Goal: Check status: Check status

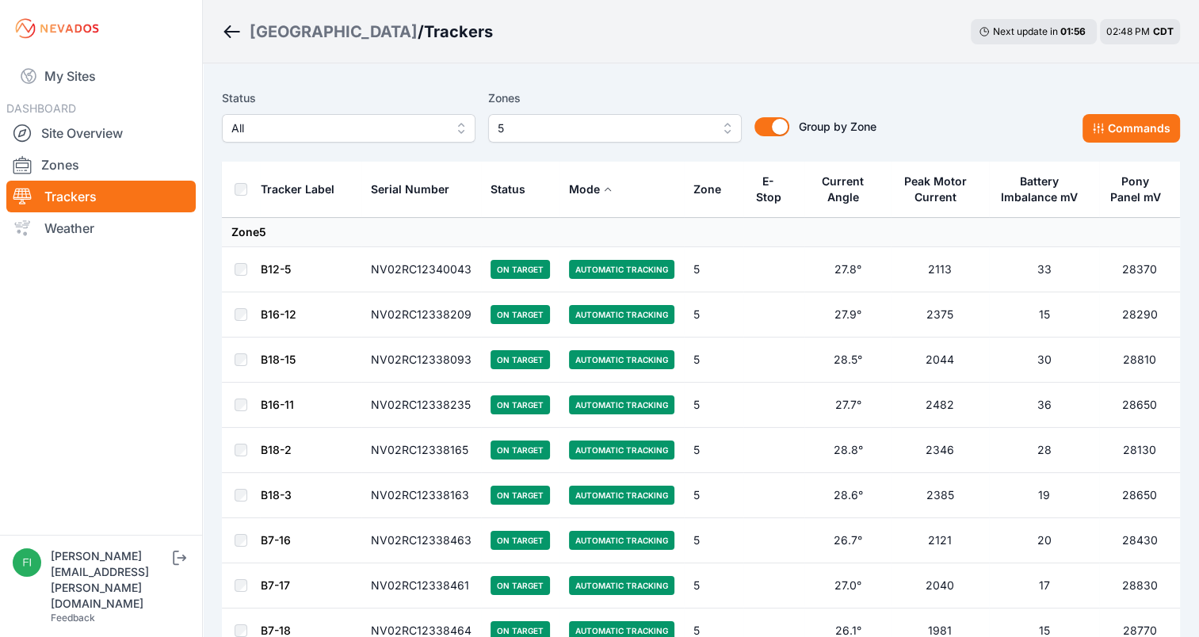
click at [1045, 93] on div "Status All Zones 5 Group by Zone Group by Zone Commands" at bounding box center [701, 116] width 958 height 54
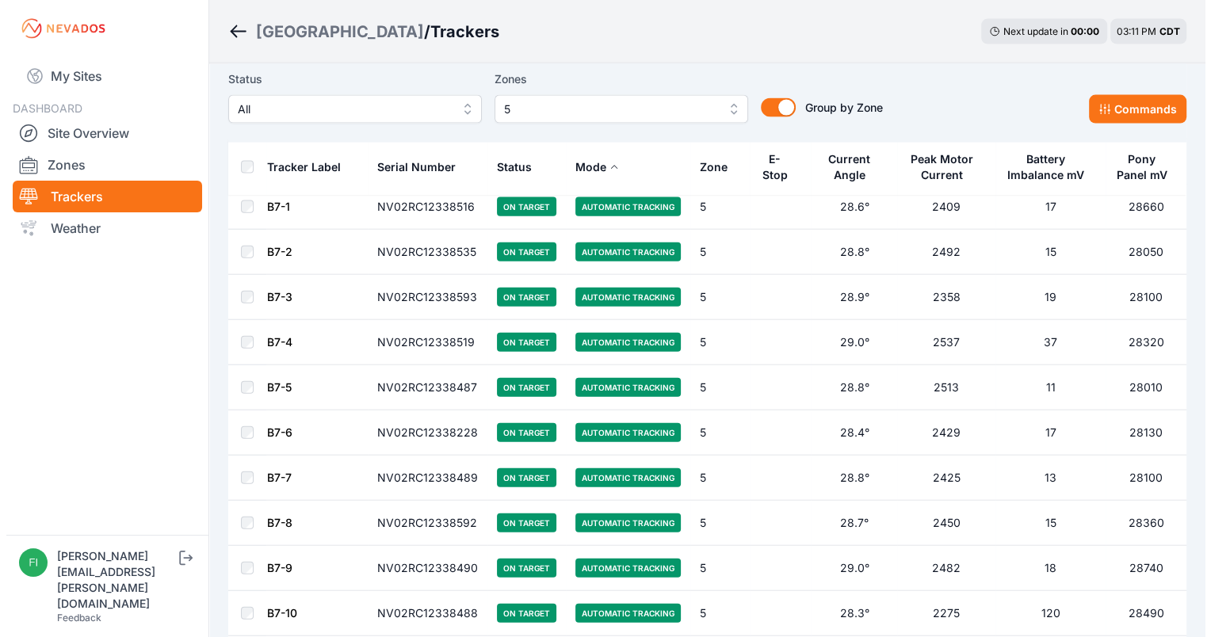
scroll to position [3520, 0]
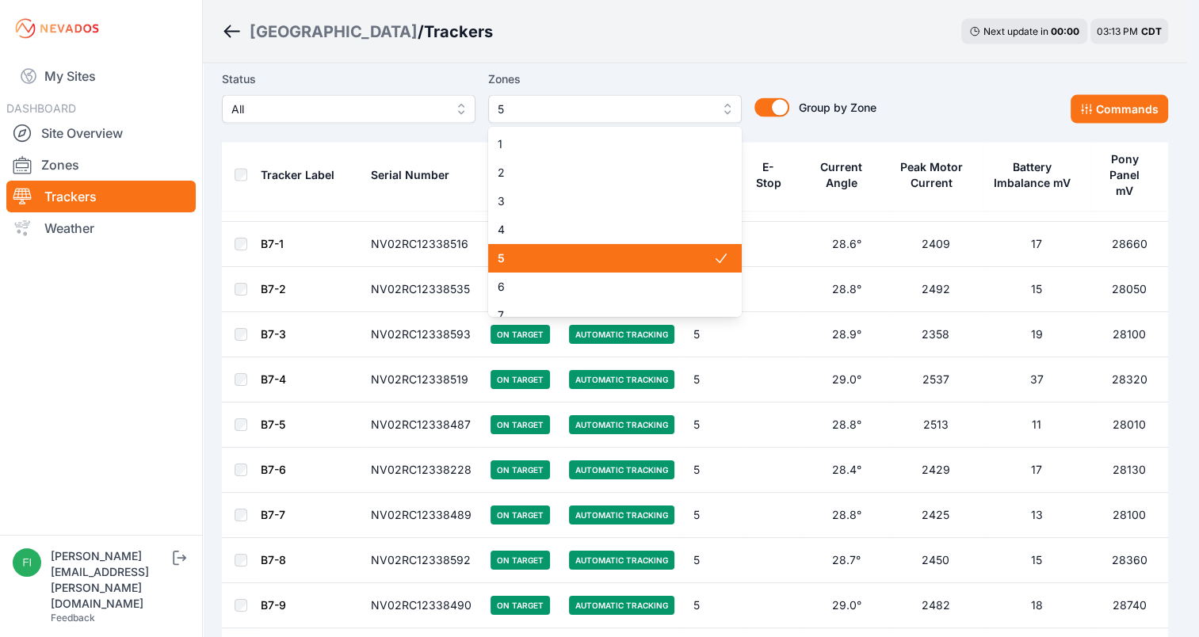
click at [672, 95] on button "5" at bounding box center [615, 109] width 254 height 29
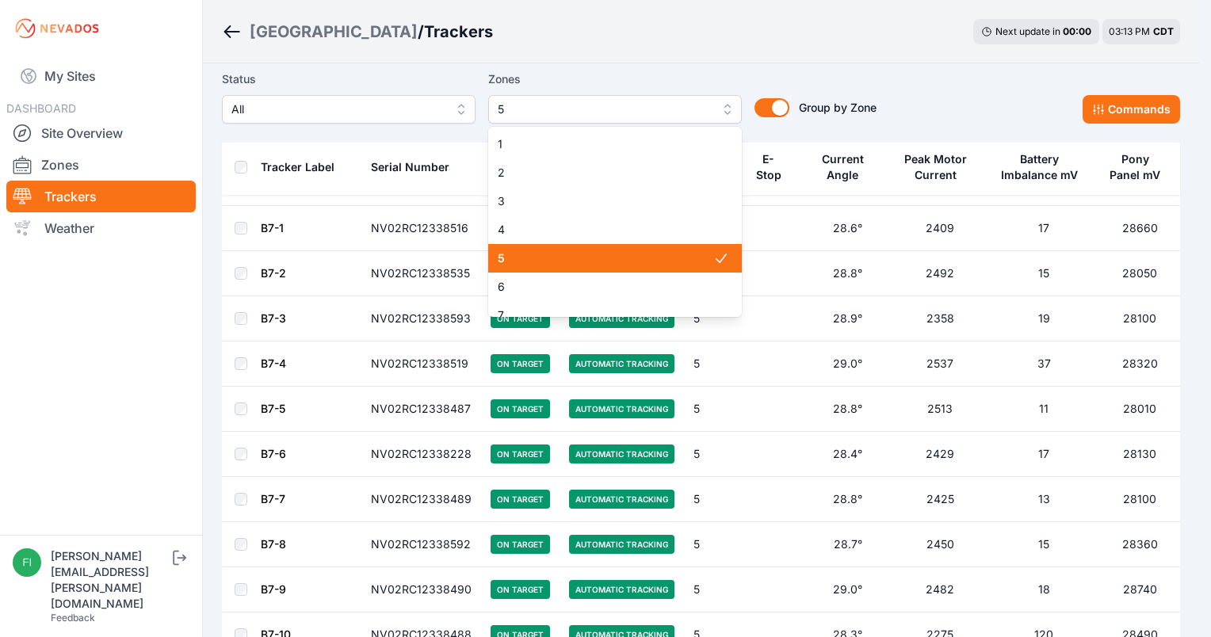
click at [640, 254] on span "5" at bounding box center [606, 258] width 216 height 16
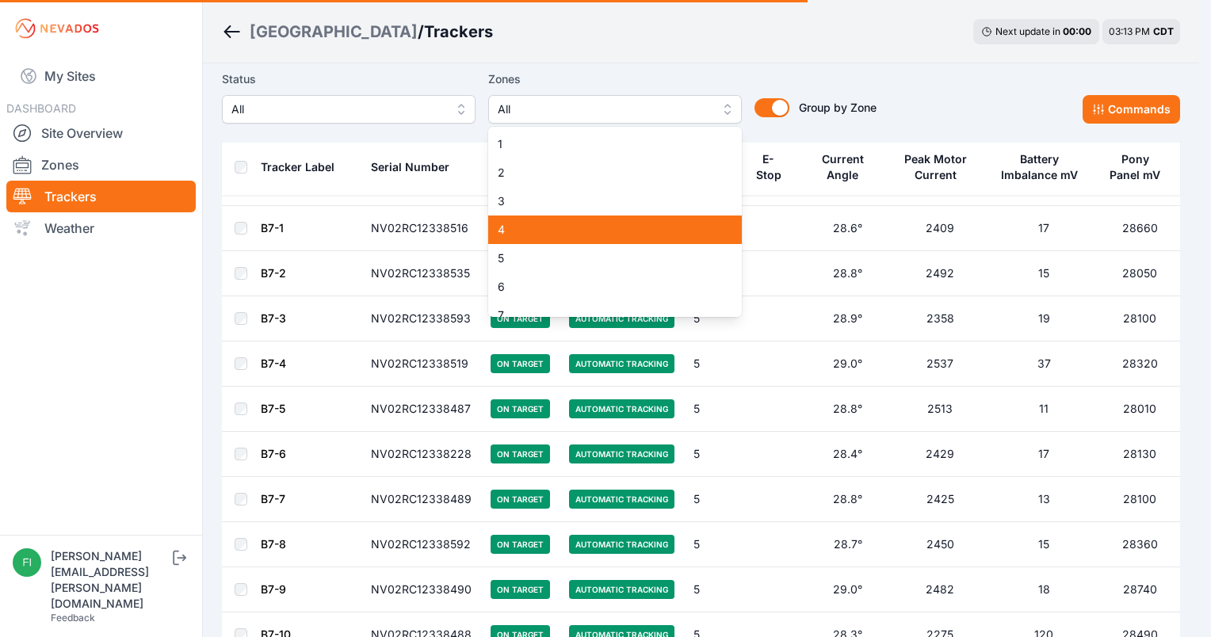
click at [642, 230] on span "4" at bounding box center [606, 230] width 216 height 16
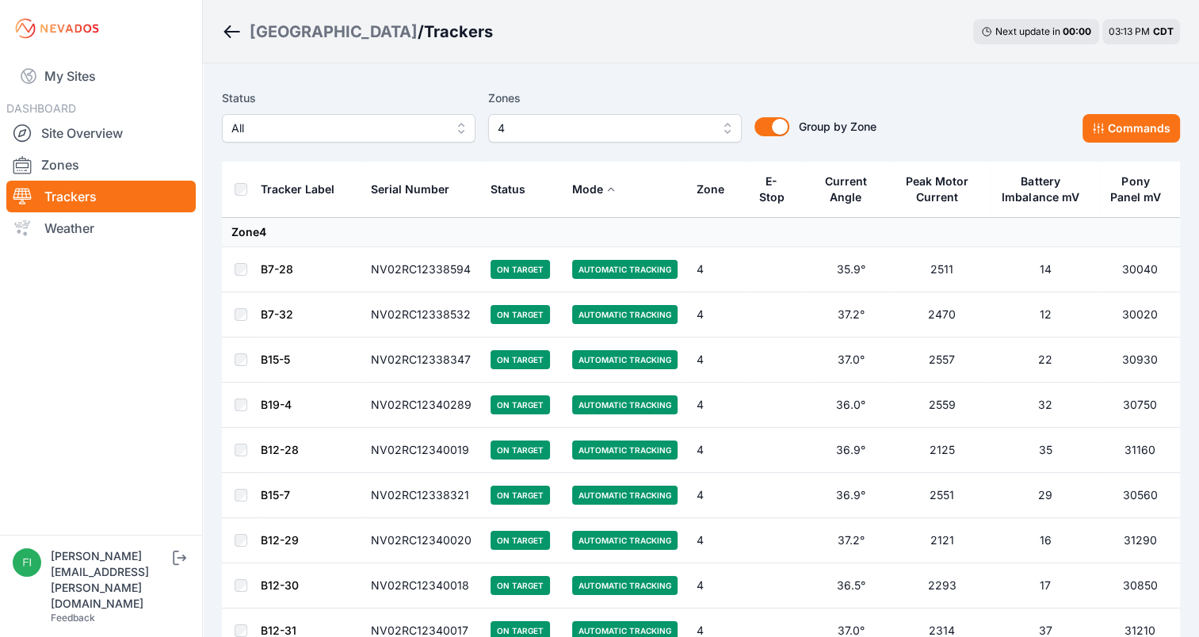
click at [1038, 98] on div "Status All Zones 4 Group by Zone Group by Zone Commands" at bounding box center [701, 116] width 958 height 54
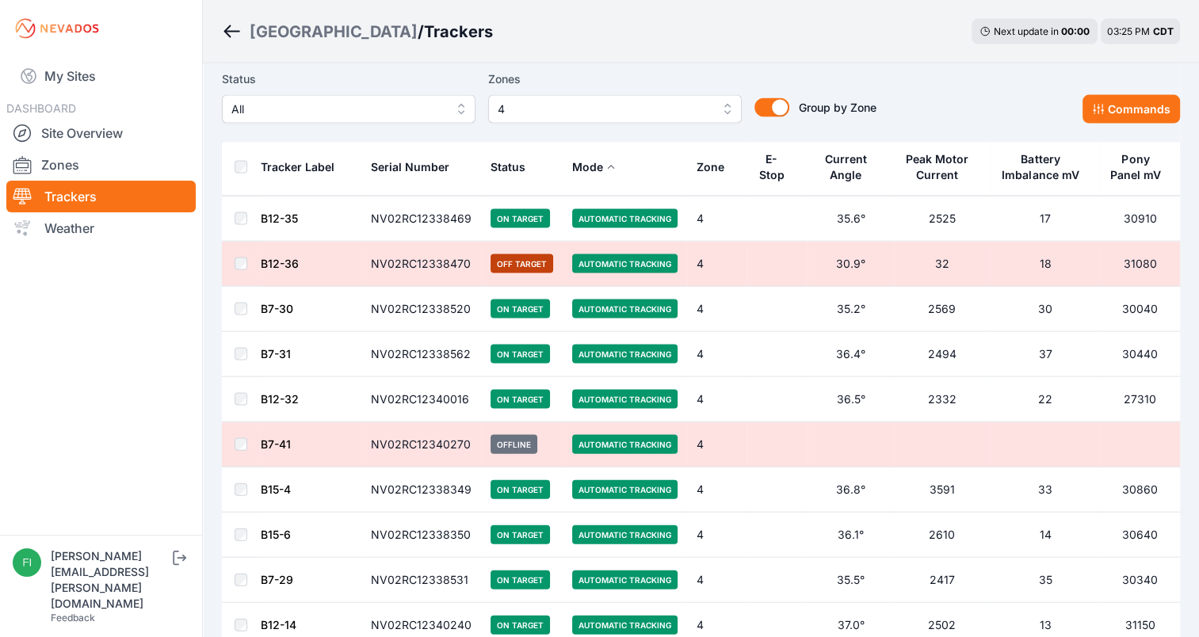
scroll to position [3284, 0]
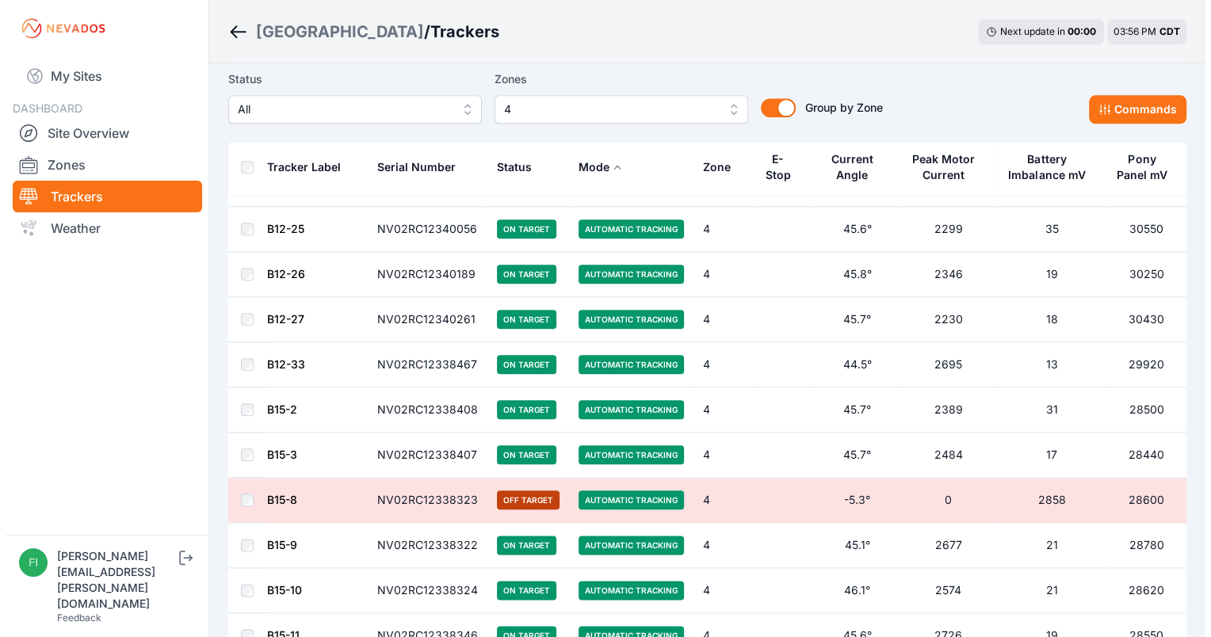
scroll to position [1744, 0]
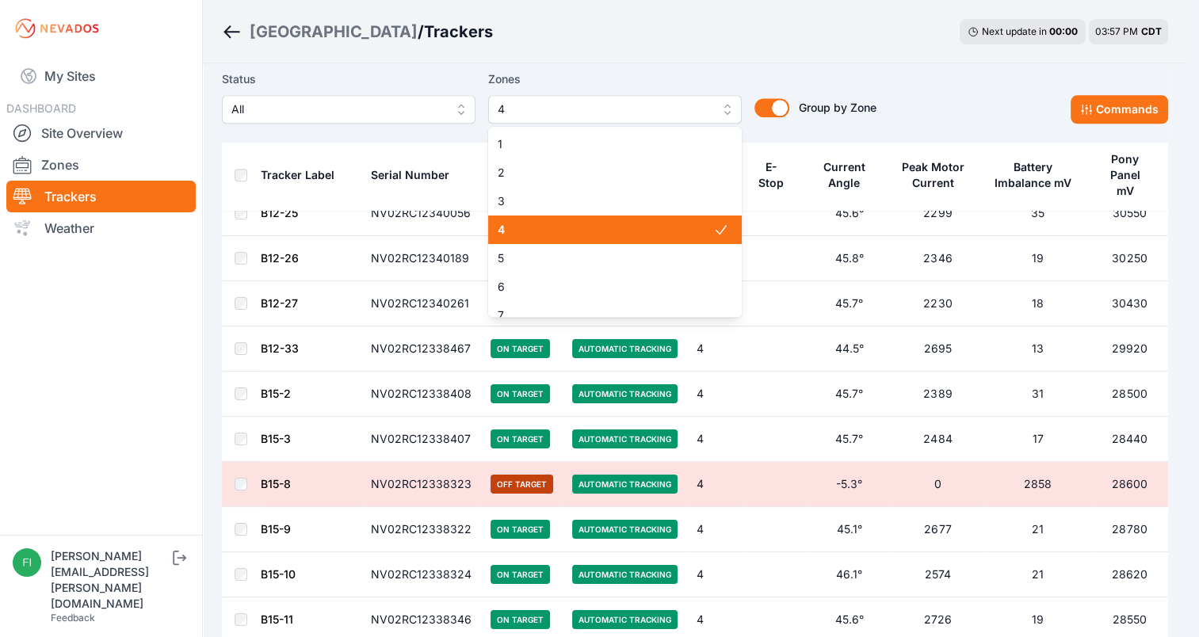
click at [686, 102] on span "4" at bounding box center [604, 109] width 212 height 19
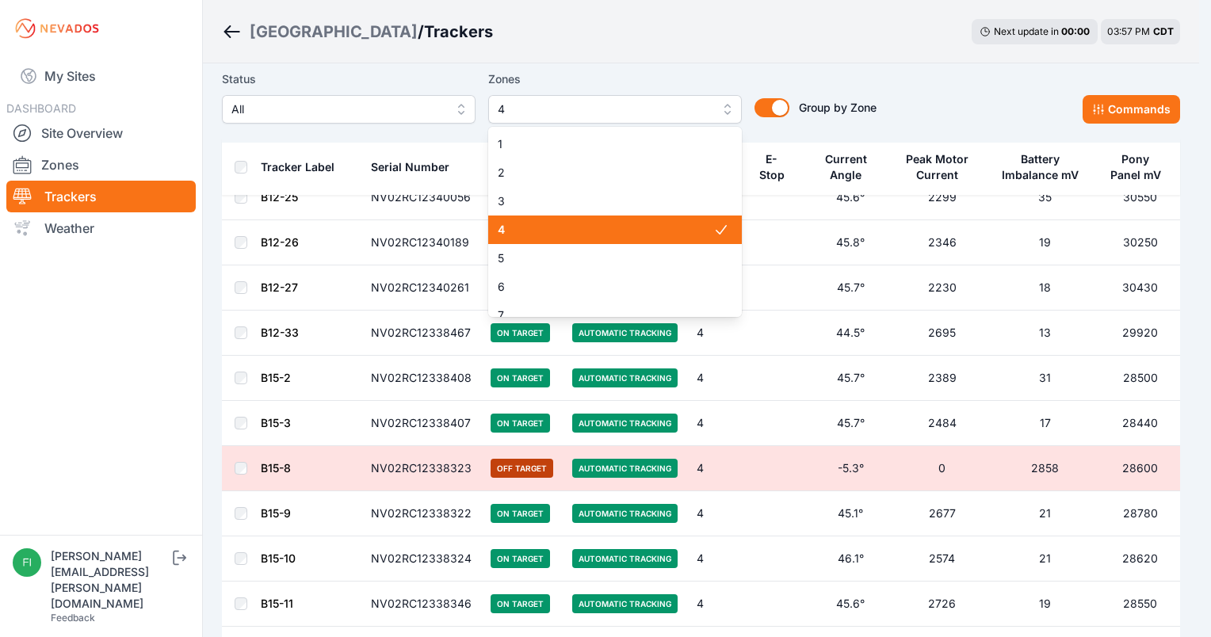
click at [601, 232] on span "4" at bounding box center [606, 230] width 216 height 16
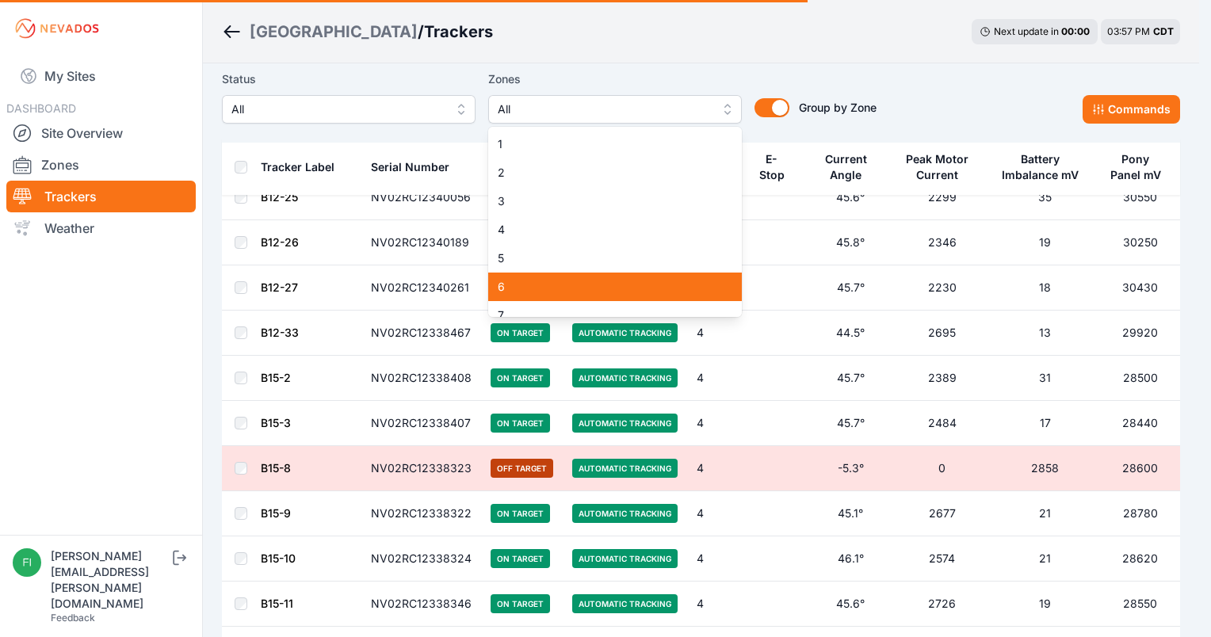
click at [614, 289] on span "6" at bounding box center [606, 287] width 216 height 16
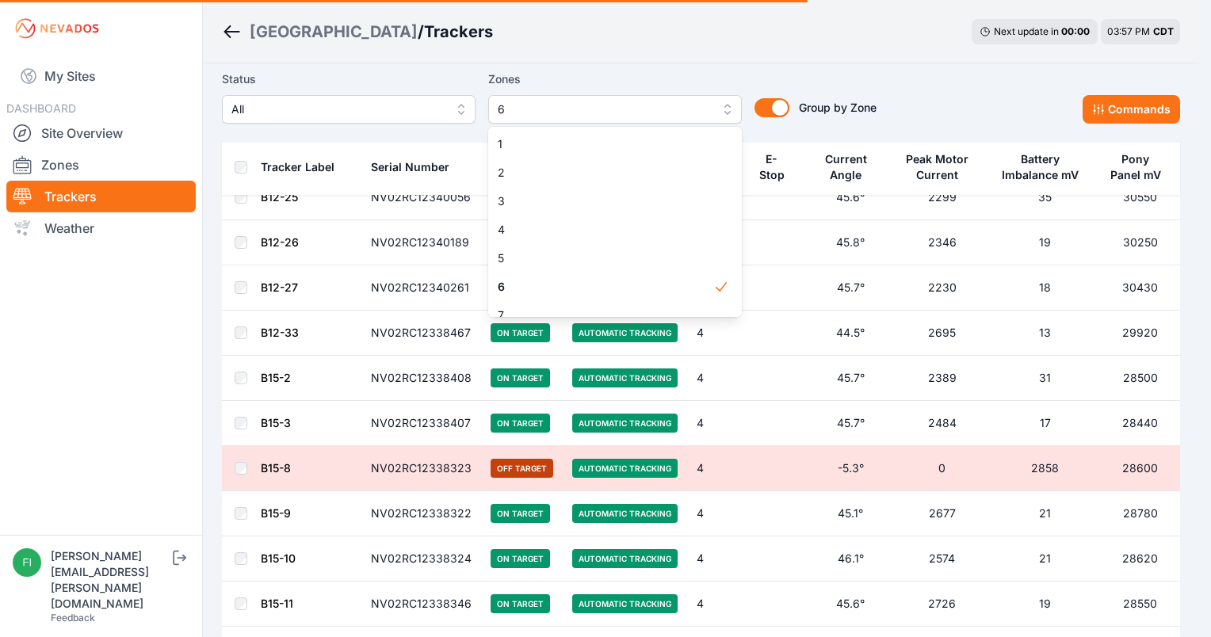
click at [693, 63] on div "Sunlight Road / Trackers Next update in 00 : 00 03:57 PM CDT Status All Zones 6…" at bounding box center [599, 334] width 1199 height 4157
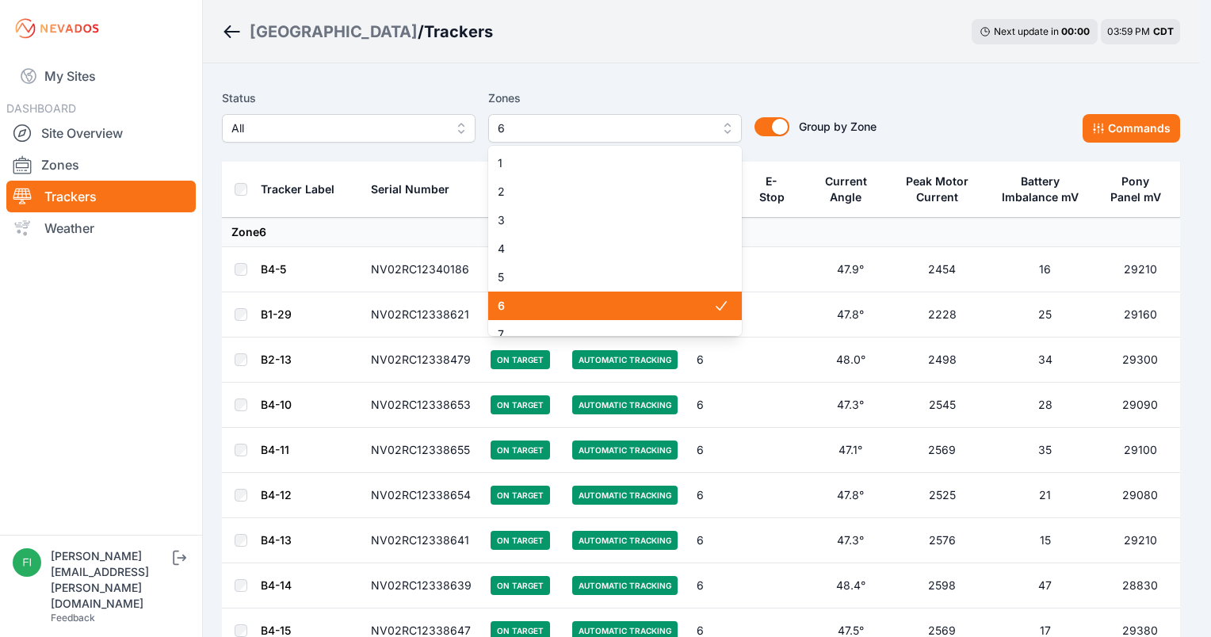
click at [690, 304] on span "6" at bounding box center [606, 306] width 216 height 16
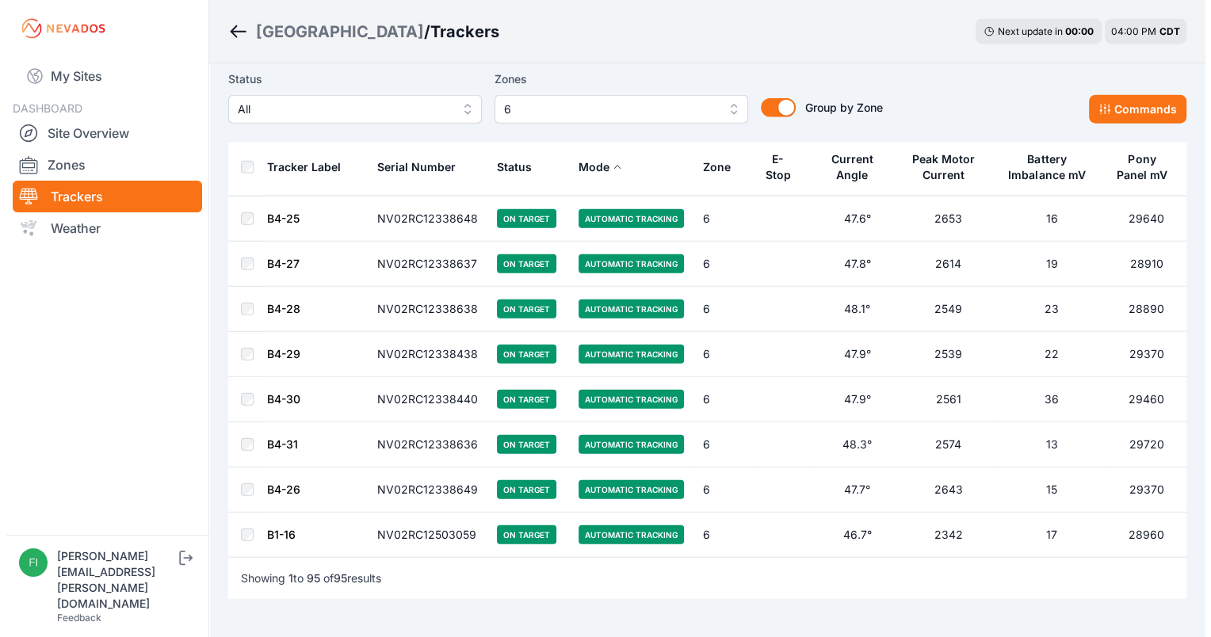
scroll to position [3995, 0]
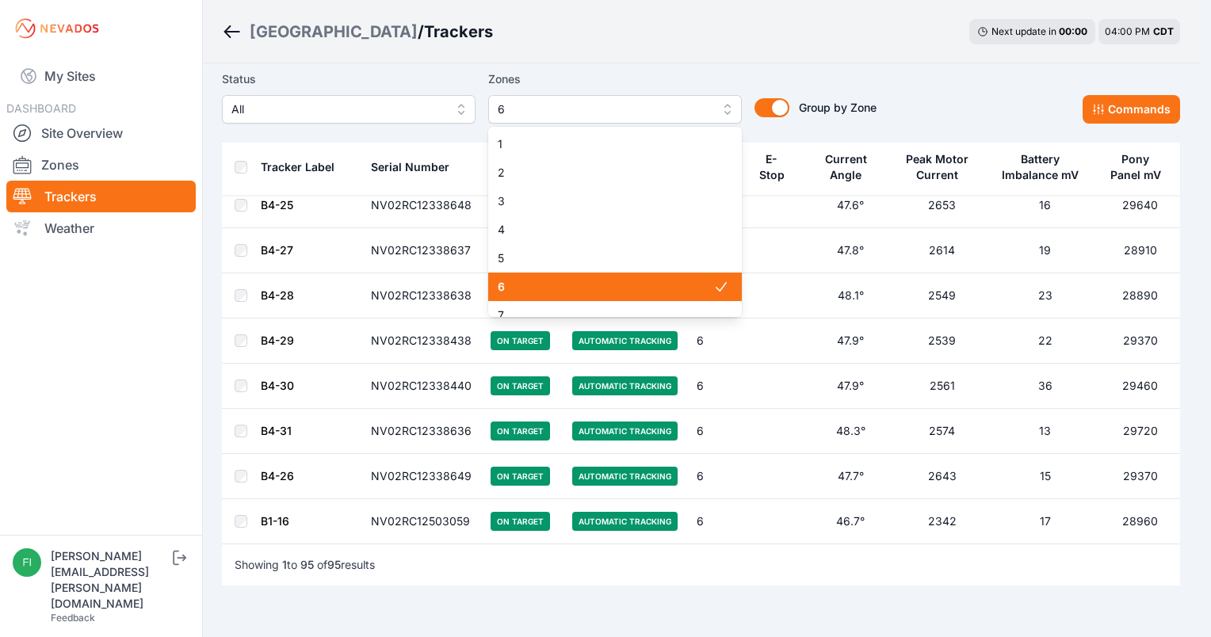
click at [586, 96] on button "6" at bounding box center [615, 109] width 254 height 29
click at [542, 292] on span "6" at bounding box center [606, 287] width 216 height 16
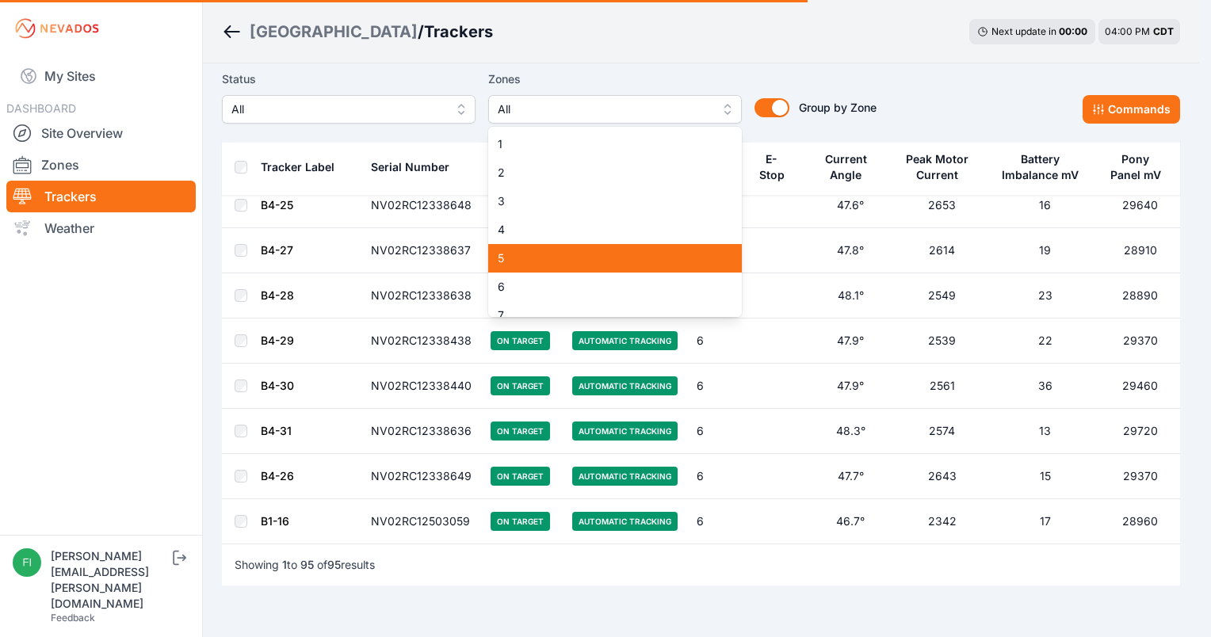
click at [545, 262] on div "1 2 3 4 5 6 7 8 9 10 11 12 13 14 15" at bounding box center [615, 222] width 254 height 190
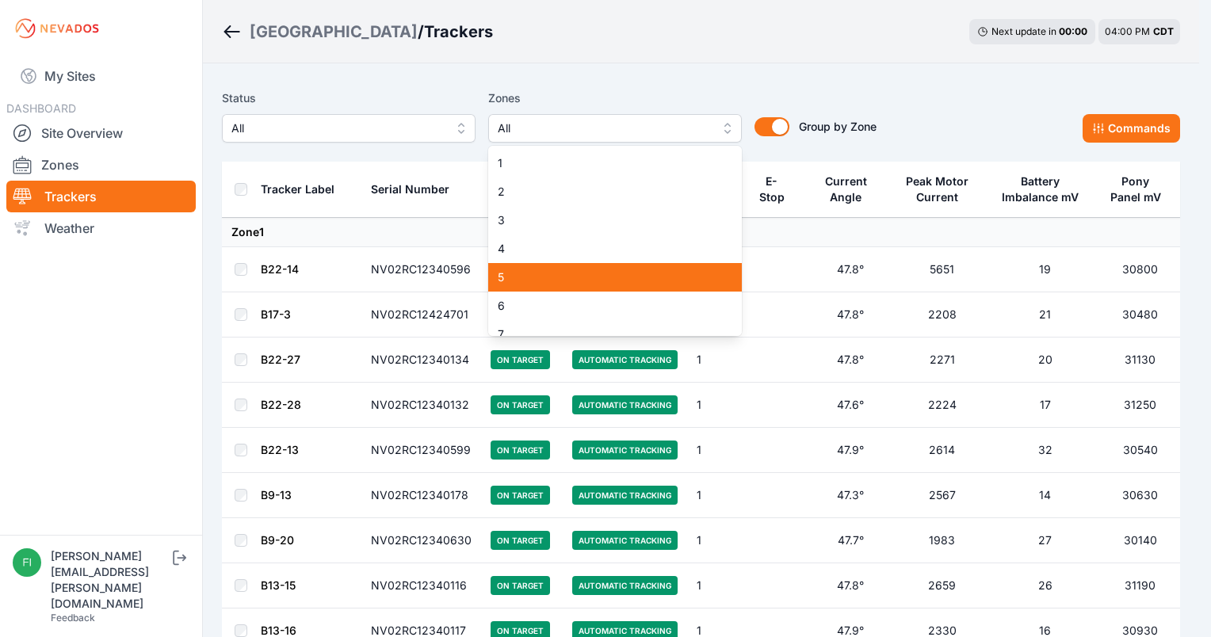
click at [543, 272] on span "5" at bounding box center [606, 277] width 216 height 16
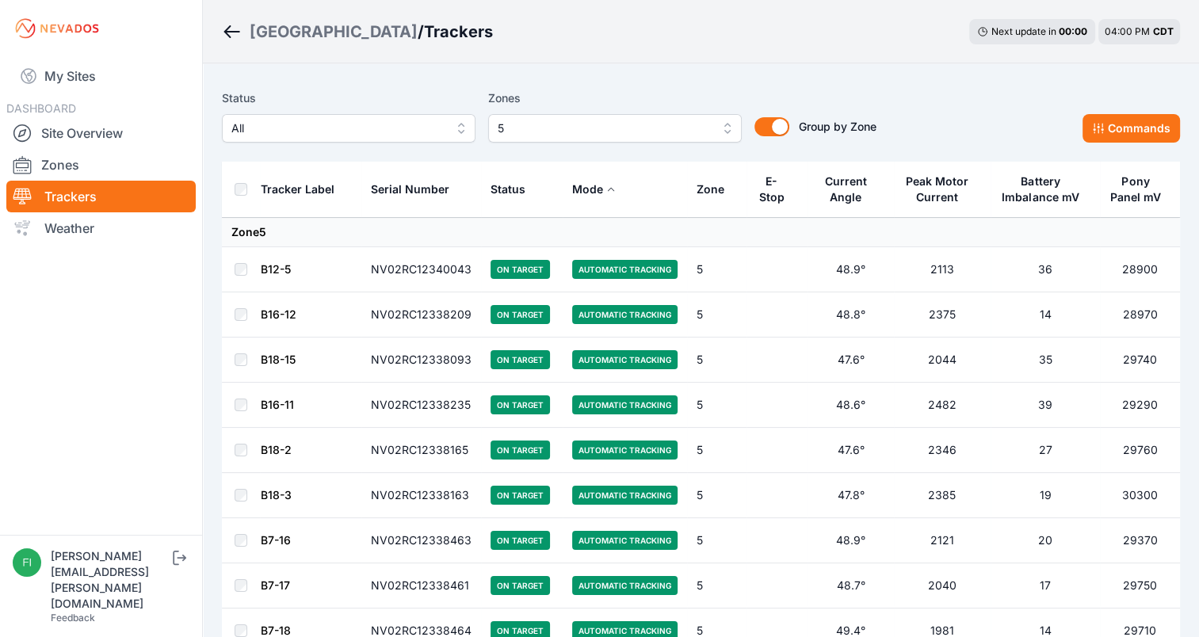
click at [1065, 83] on div "Status All Zones 5 Group by Zone Group by Zone Commands" at bounding box center [701, 121] width 958 height 79
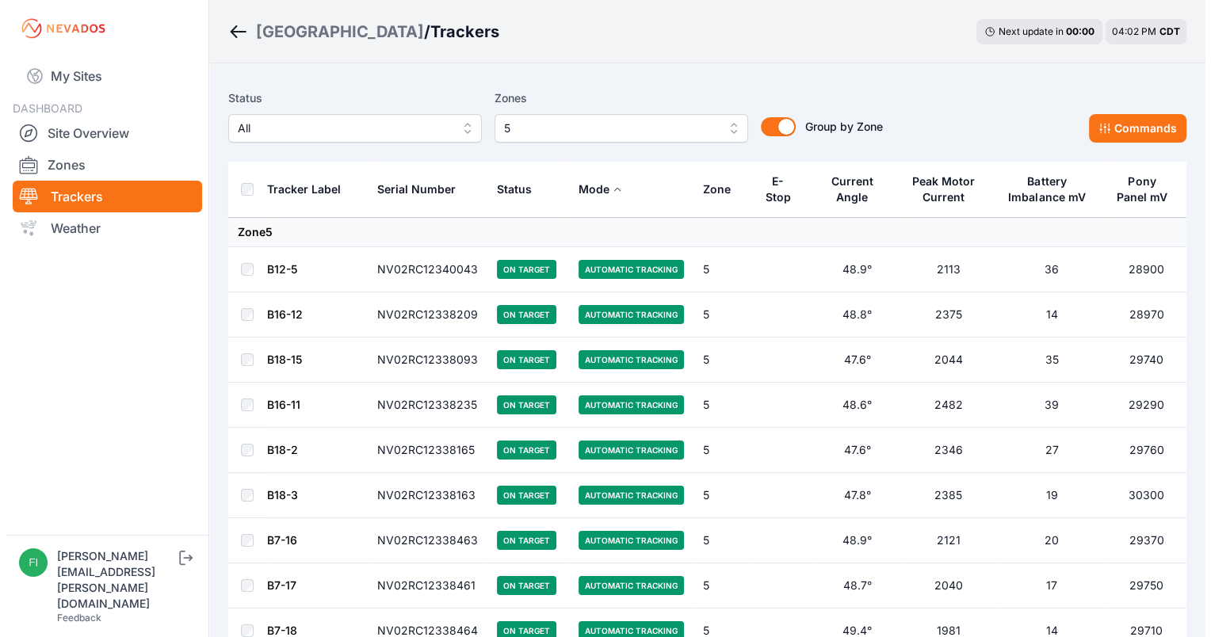
scroll to position [32, 0]
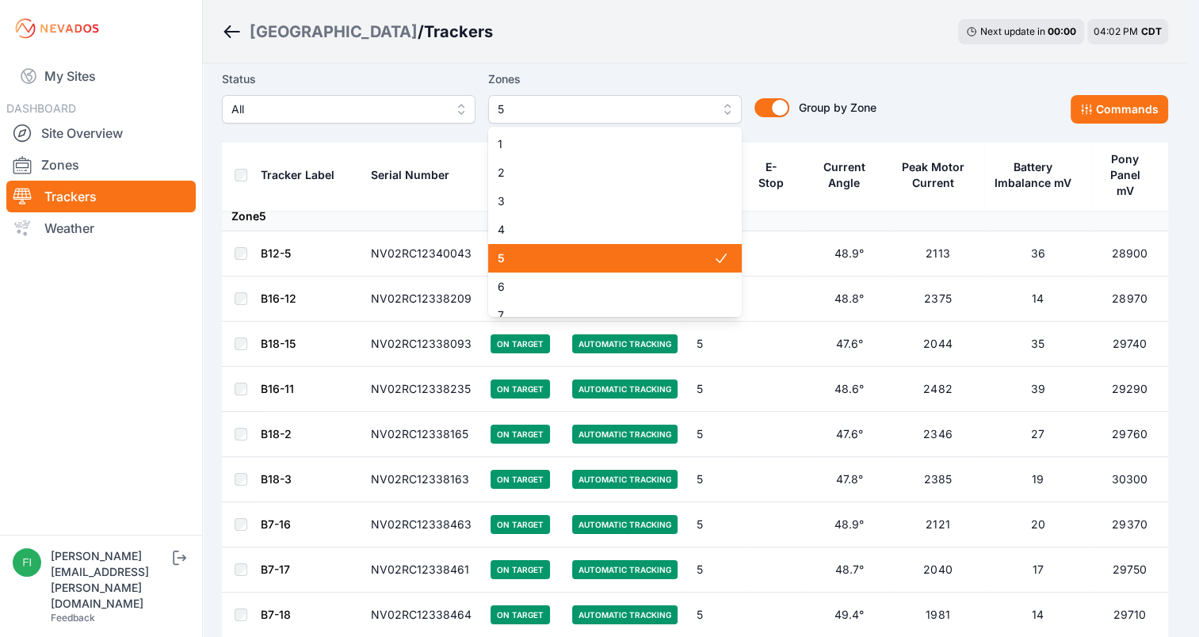
click at [690, 118] on span "5" at bounding box center [604, 109] width 212 height 19
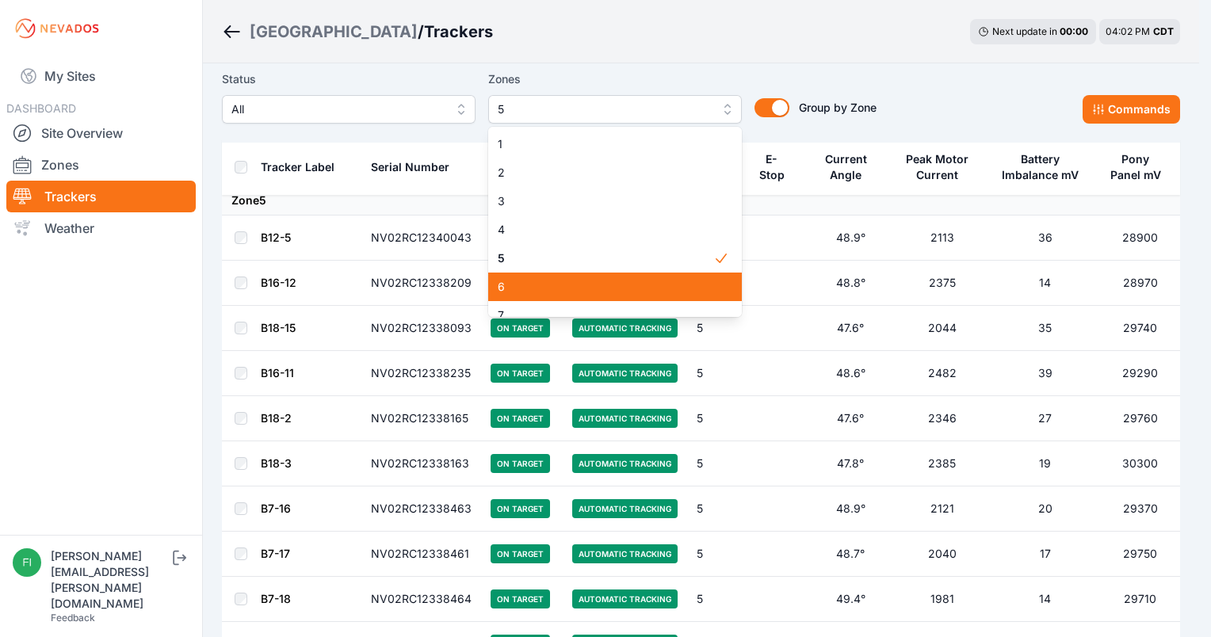
click at [634, 287] on span "6" at bounding box center [606, 287] width 216 height 16
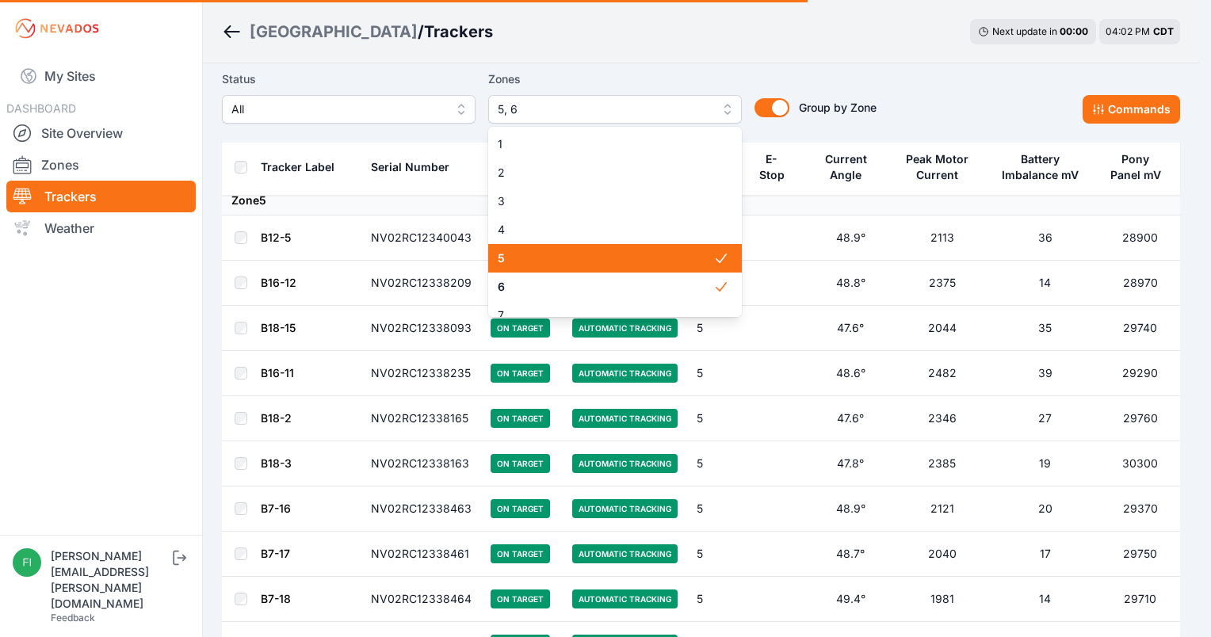
click at [644, 264] on span "5" at bounding box center [606, 258] width 216 height 16
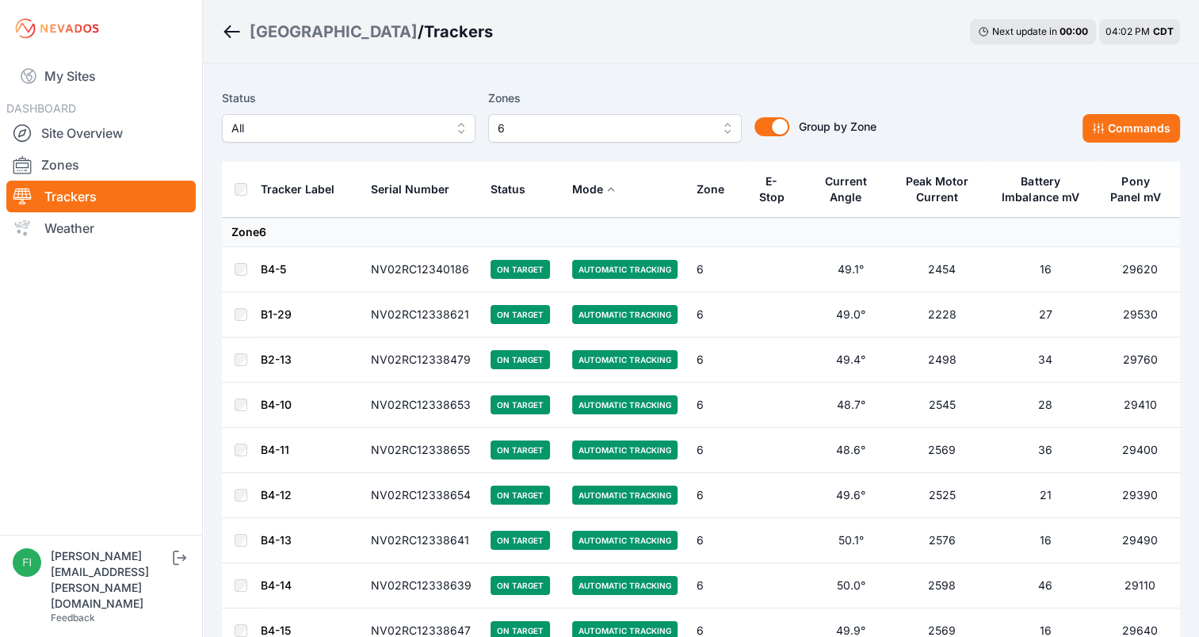
click at [897, 60] on div "Sunlight Road / Trackers Next update in 00 : 00 04:02 PM CDT" at bounding box center [701, 31] width 996 height 63
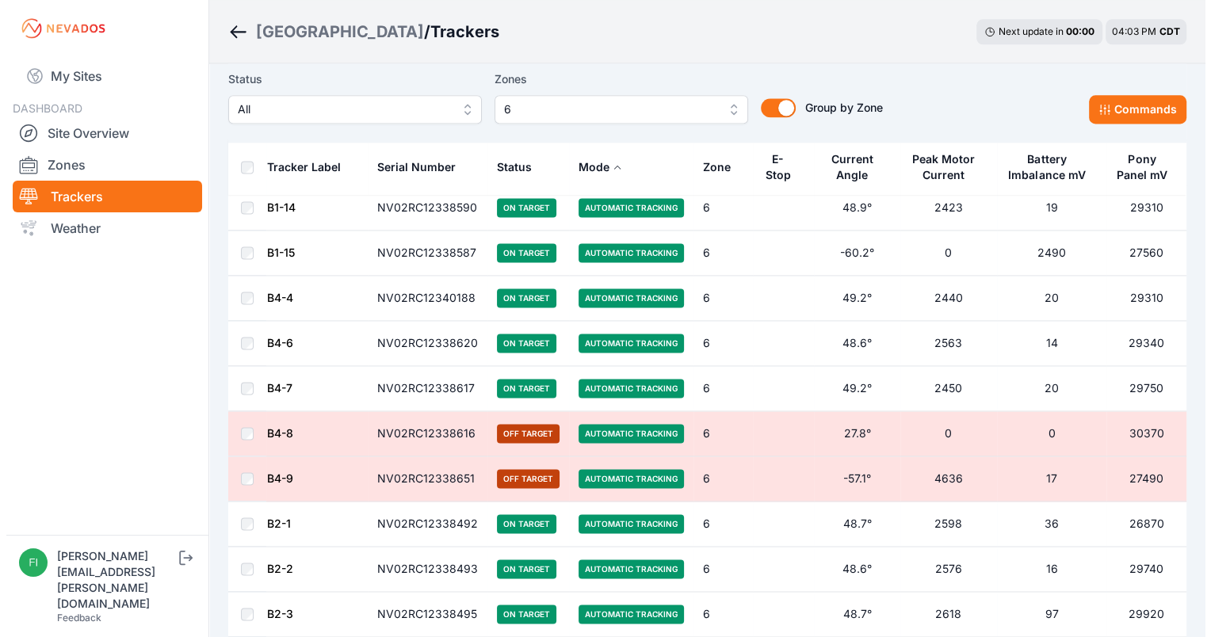
scroll to position [2143, 0]
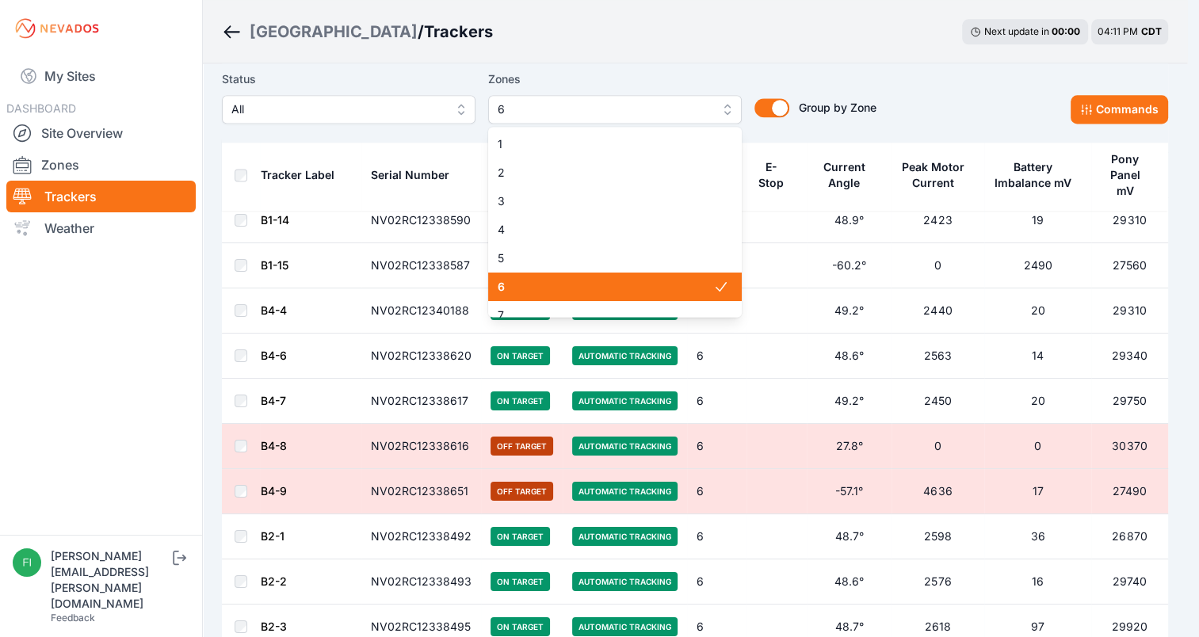
click at [638, 109] on span "6" at bounding box center [604, 109] width 212 height 19
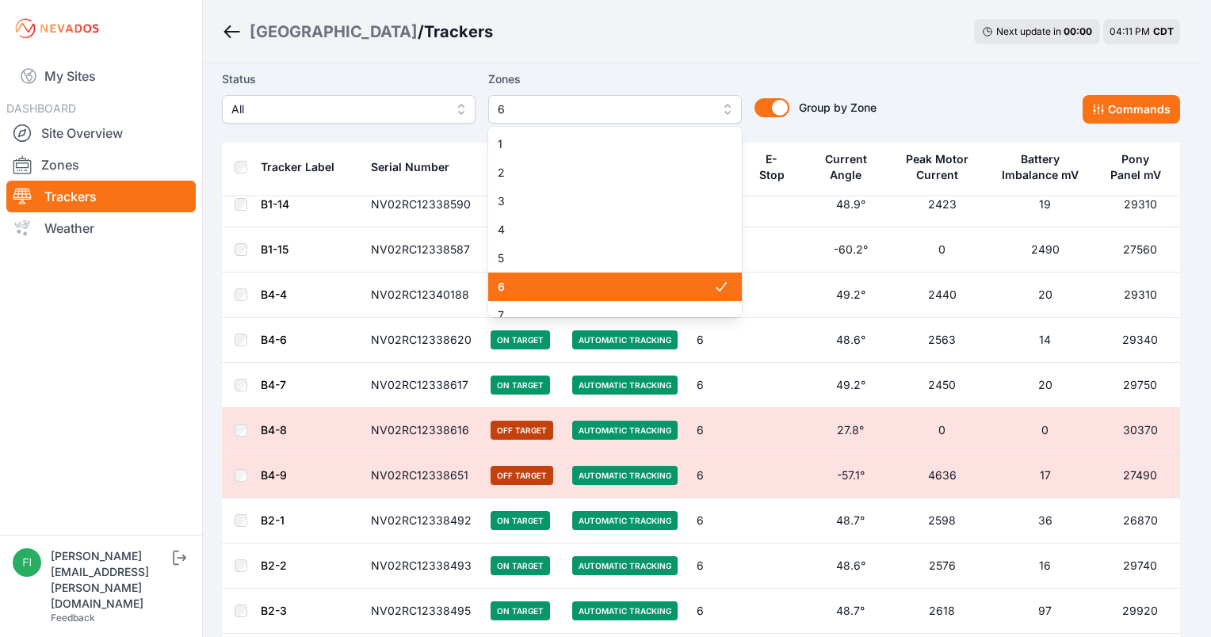
click at [596, 278] on div "6" at bounding box center [615, 287] width 254 height 29
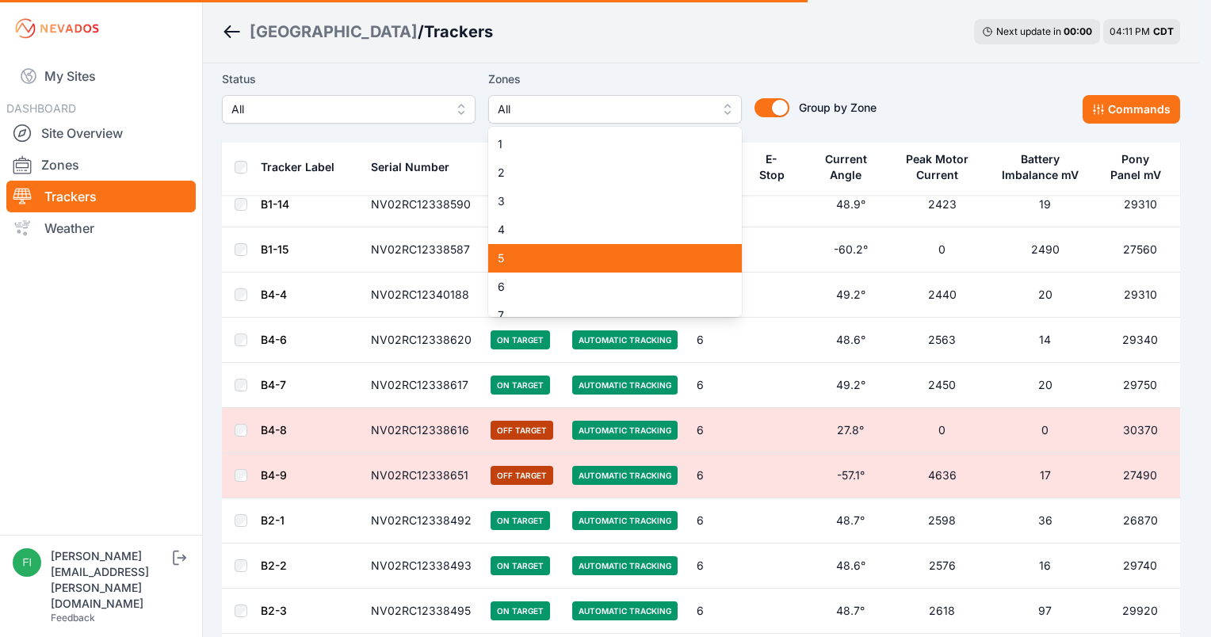
click at [603, 265] on span "5" at bounding box center [606, 258] width 216 height 16
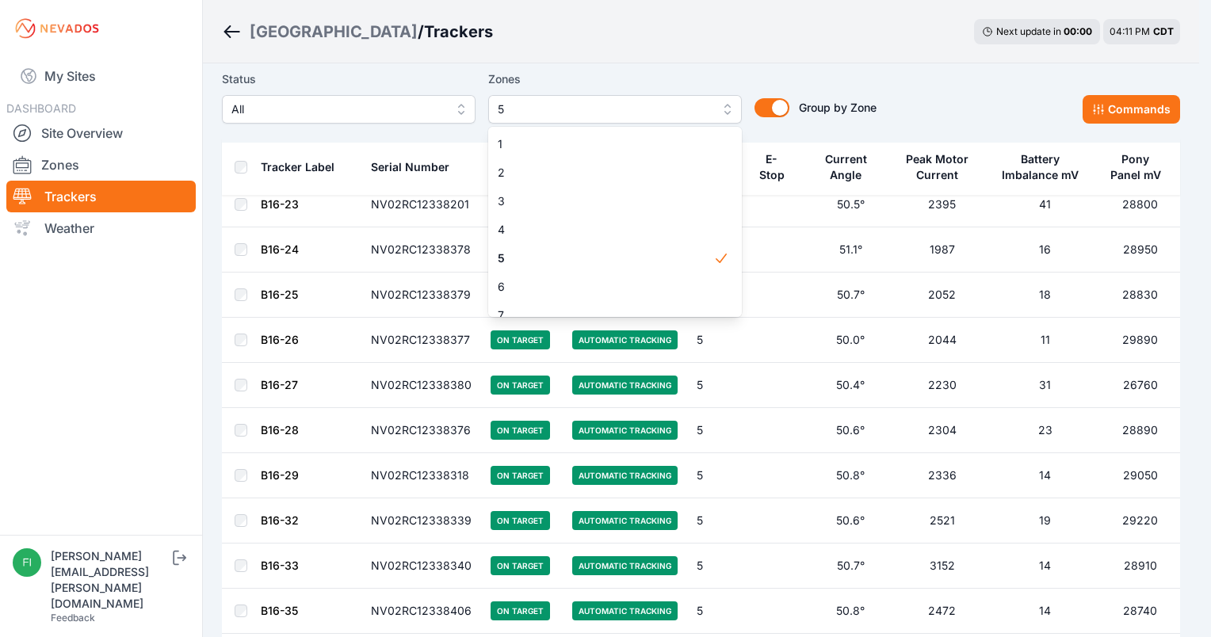
click at [694, 60] on div "Sunlight Road / Trackers Next update in 00 : 00 04:11 PM CDT Status All Zones 5…" at bounding box center [599, 229] width 1199 height 4744
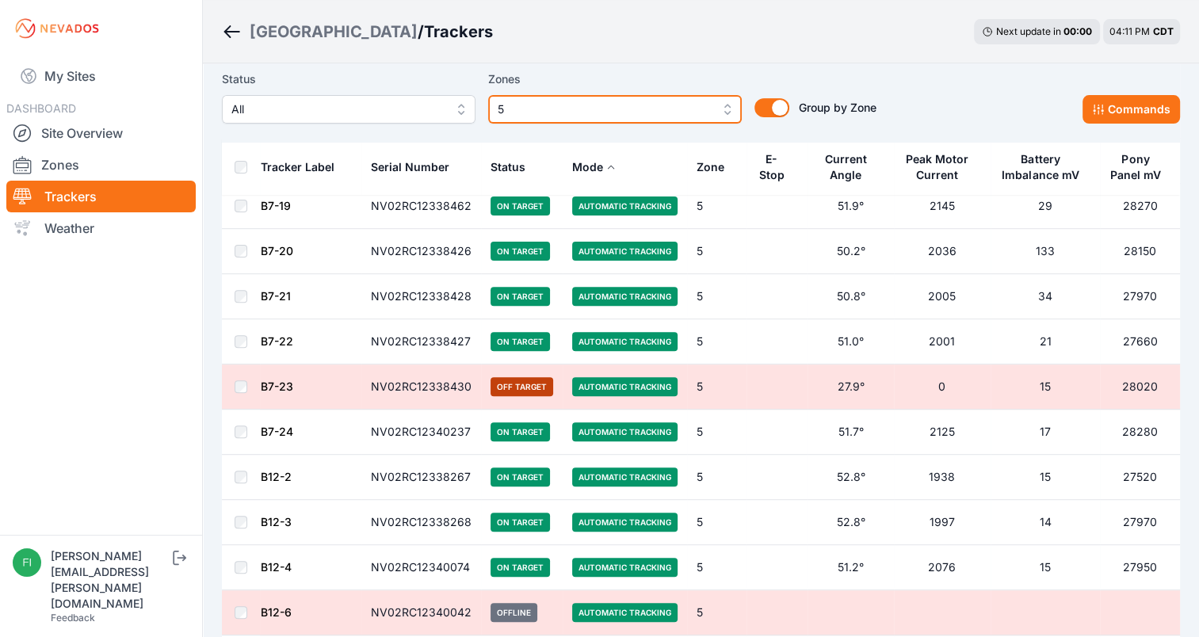
scroll to position [495, 0]
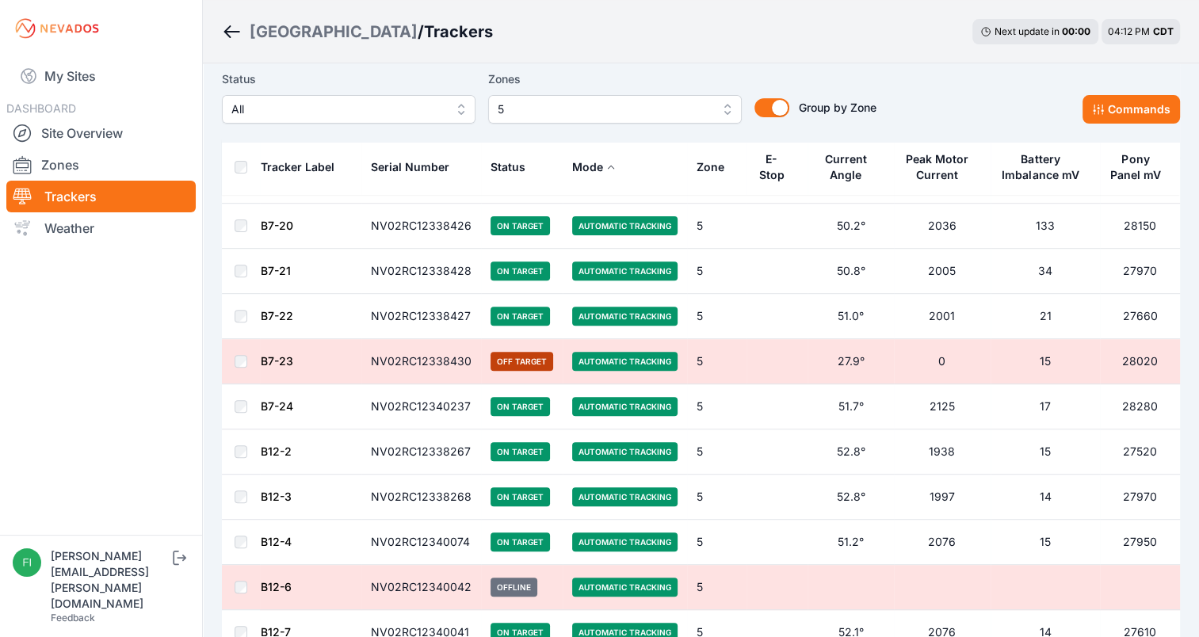
click at [1001, 101] on div "Status All Zones 5 Group by Zone Group by Zone Commands" at bounding box center [701, 97] width 958 height 54
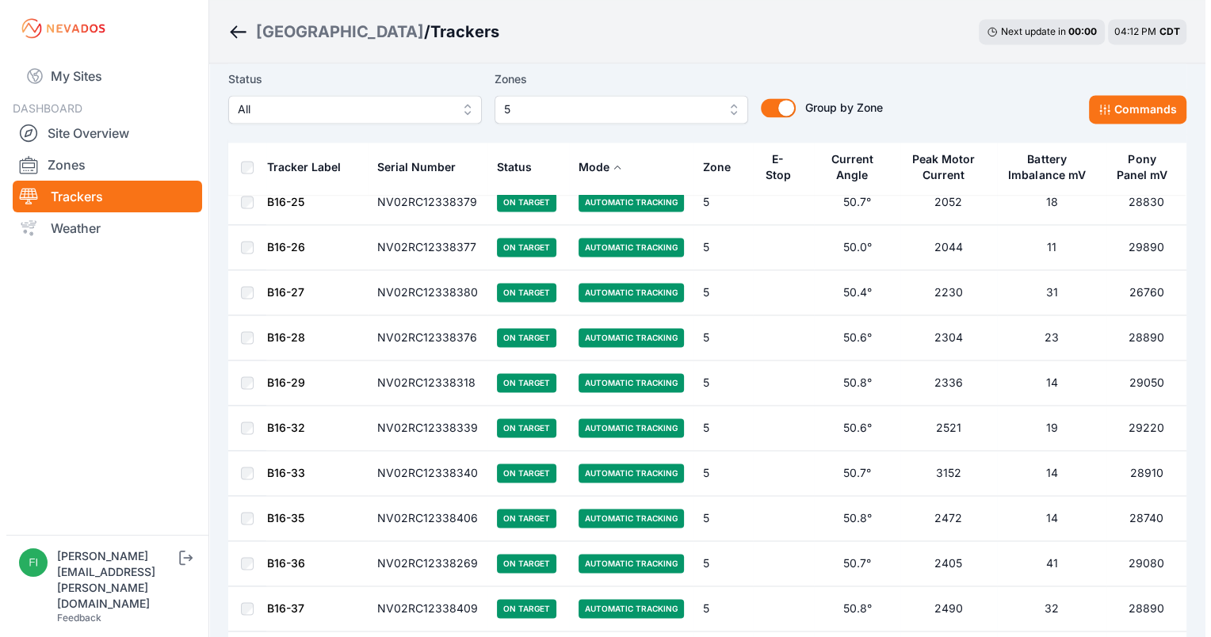
scroll to position [2208, 0]
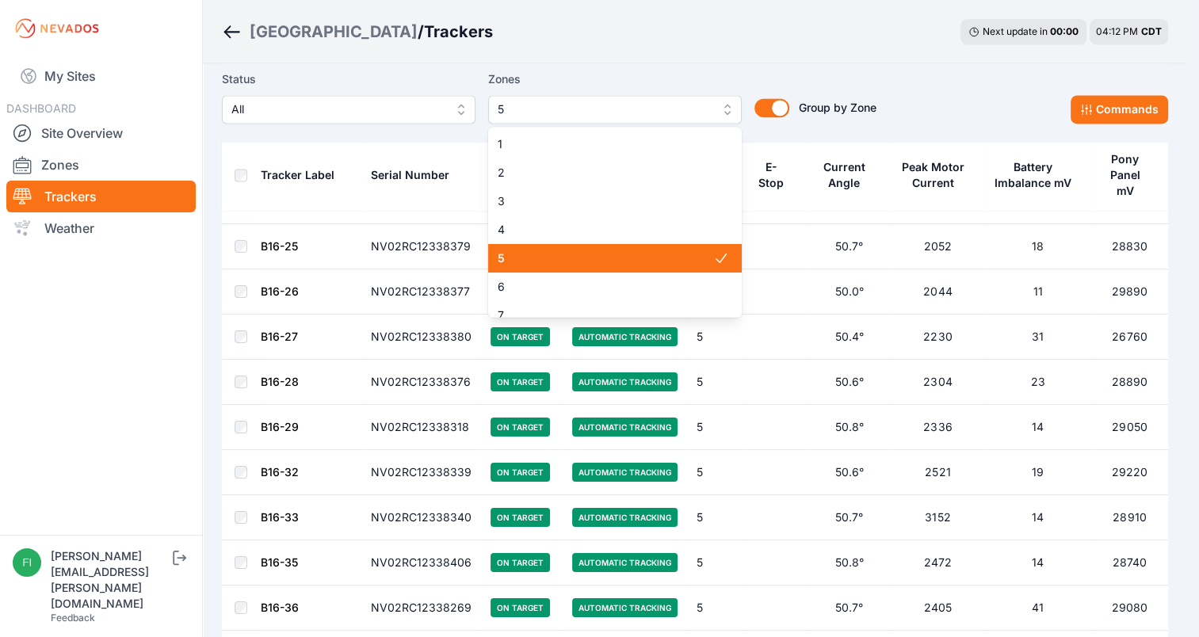
click at [677, 104] on span "5" at bounding box center [604, 109] width 212 height 19
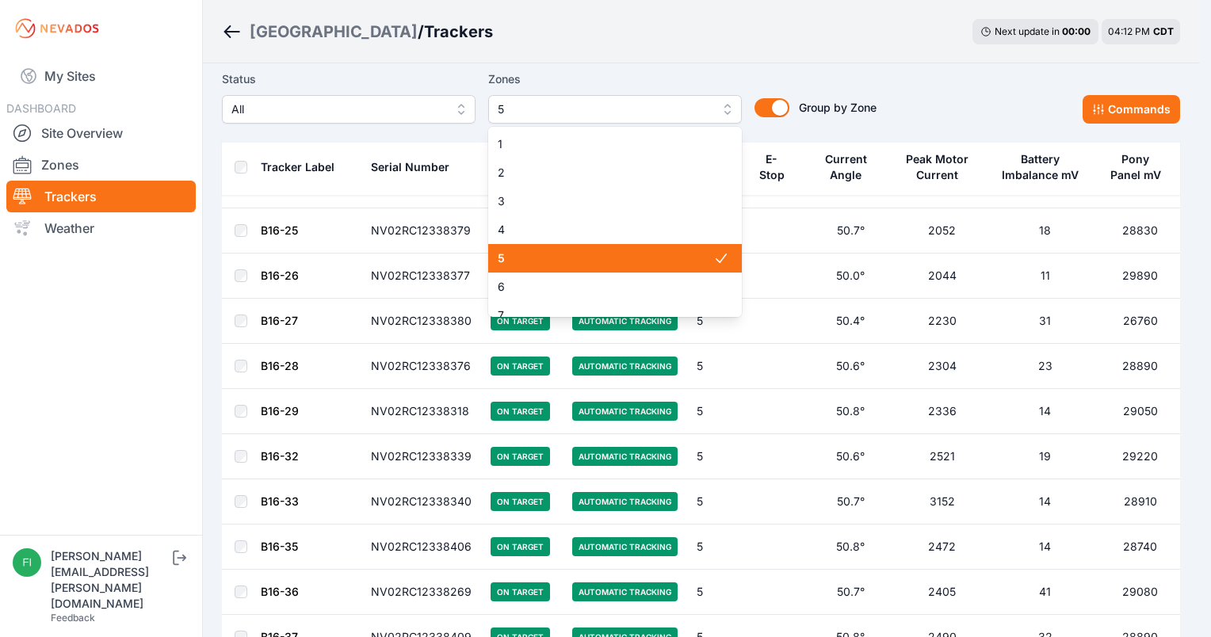
click at [609, 247] on div "5" at bounding box center [615, 258] width 254 height 29
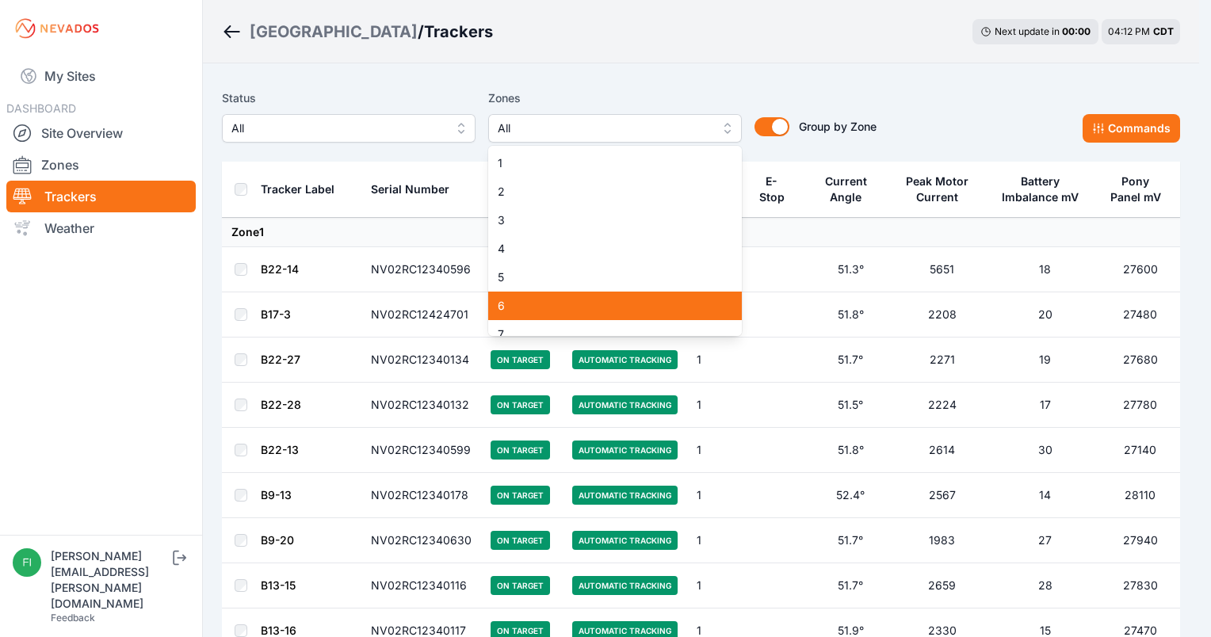
click at [606, 293] on div "6" at bounding box center [615, 306] width 254 height 29
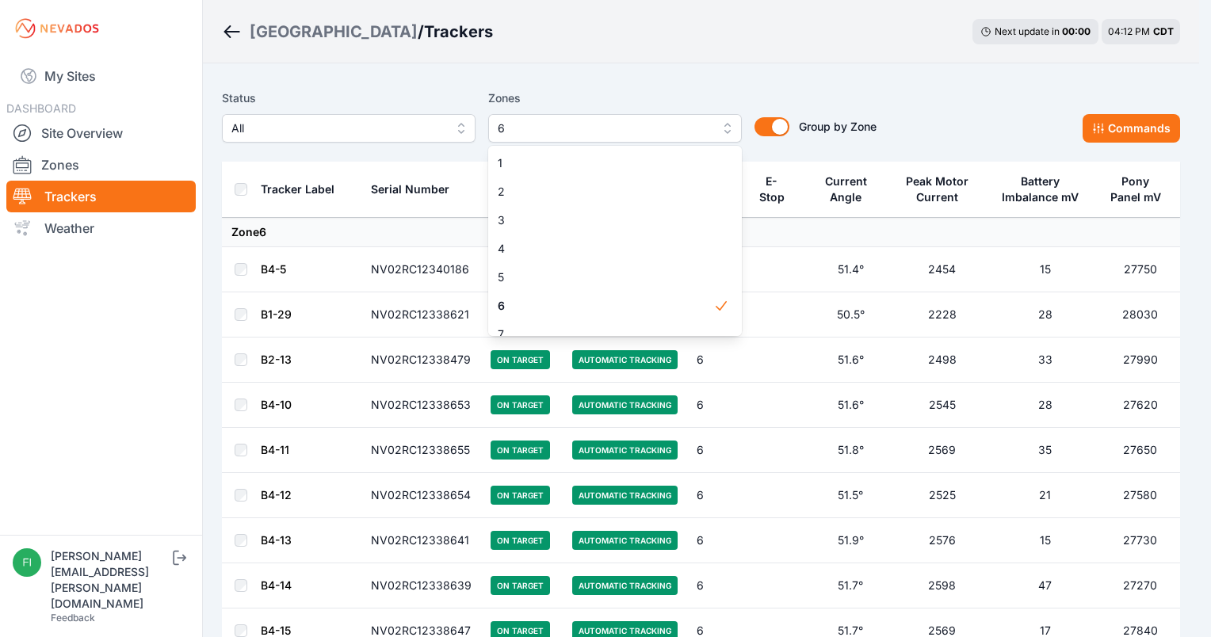
click at [774, 86] on div "Status All Zones 6 1 2 3 4 5 6 7 8 9 10 11 12 13 14 15 Group by Zone Group by Z…" at bounding box center [701, 121] width 958 height 79
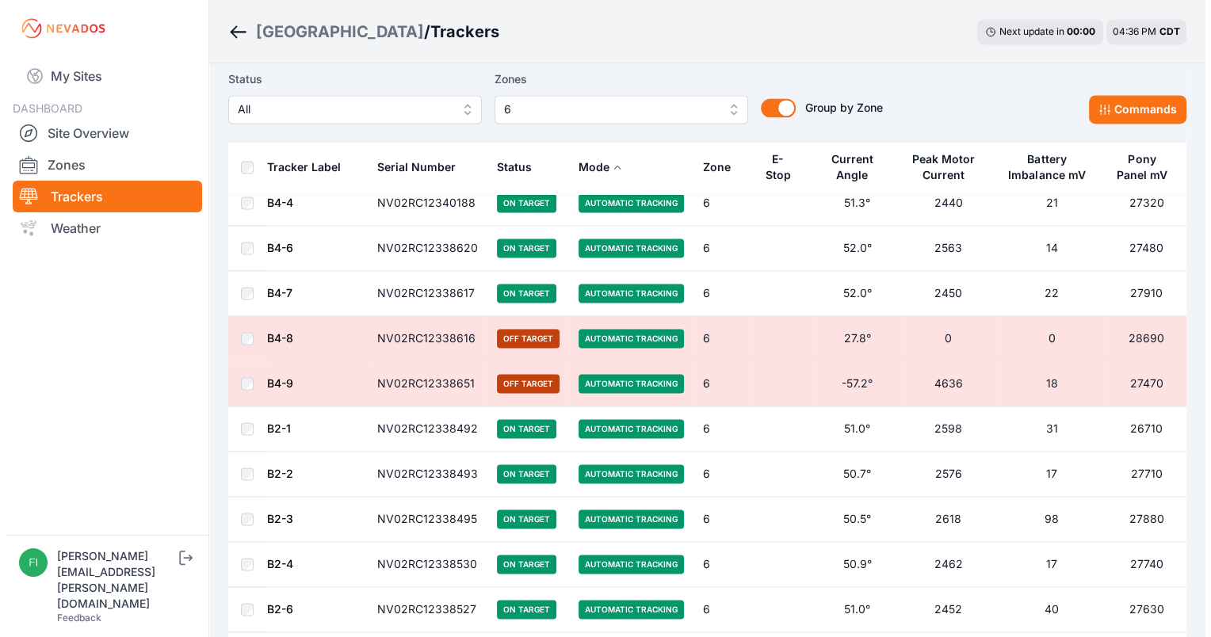
scroll to position [2270, 0]
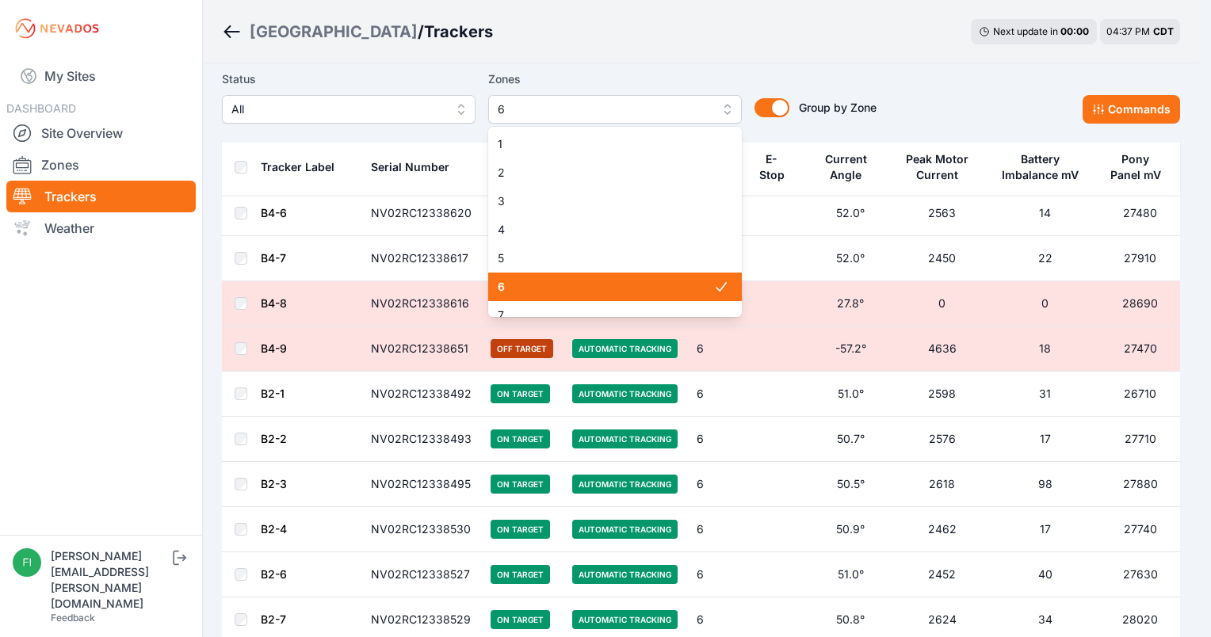
click at [707, 110] on span "6" at bounding box center [604, 109] width 212 height 19
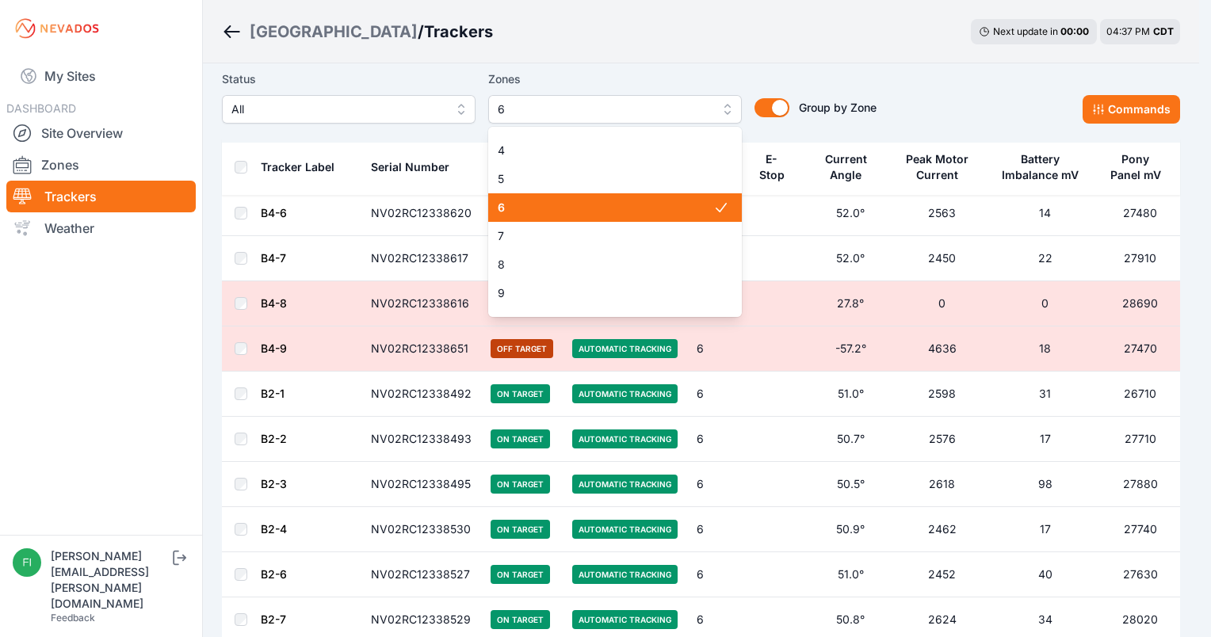
scroll to position [134, 0]
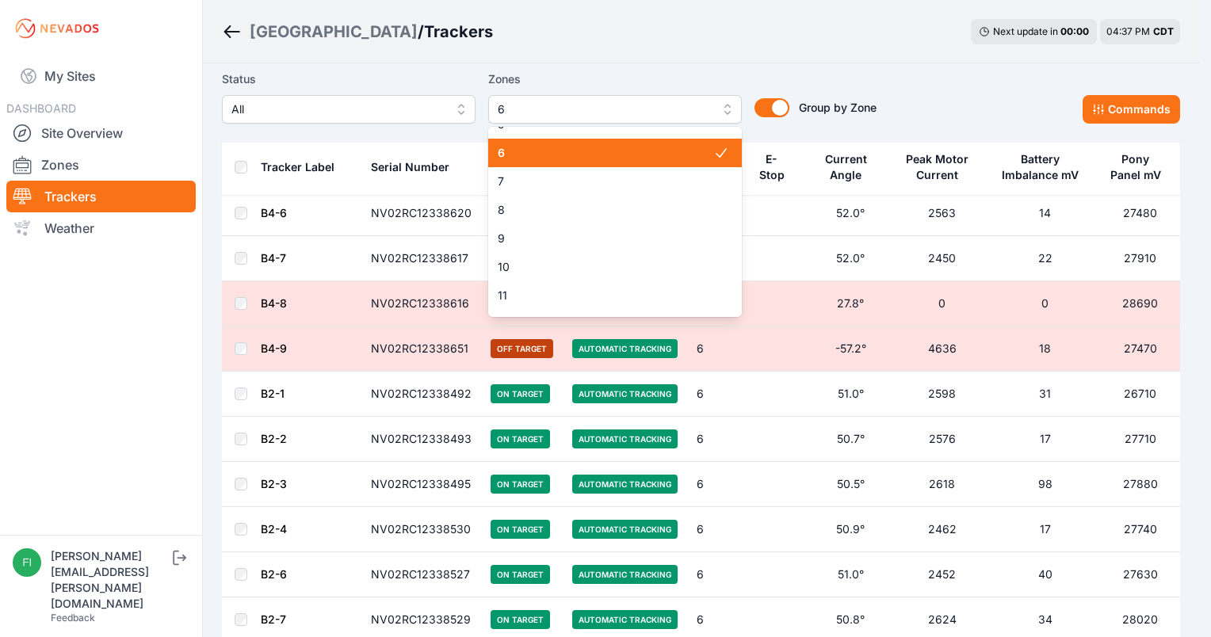
click at [682, 162] on div "6" at bounding box center [615, 153] width 254 height 29
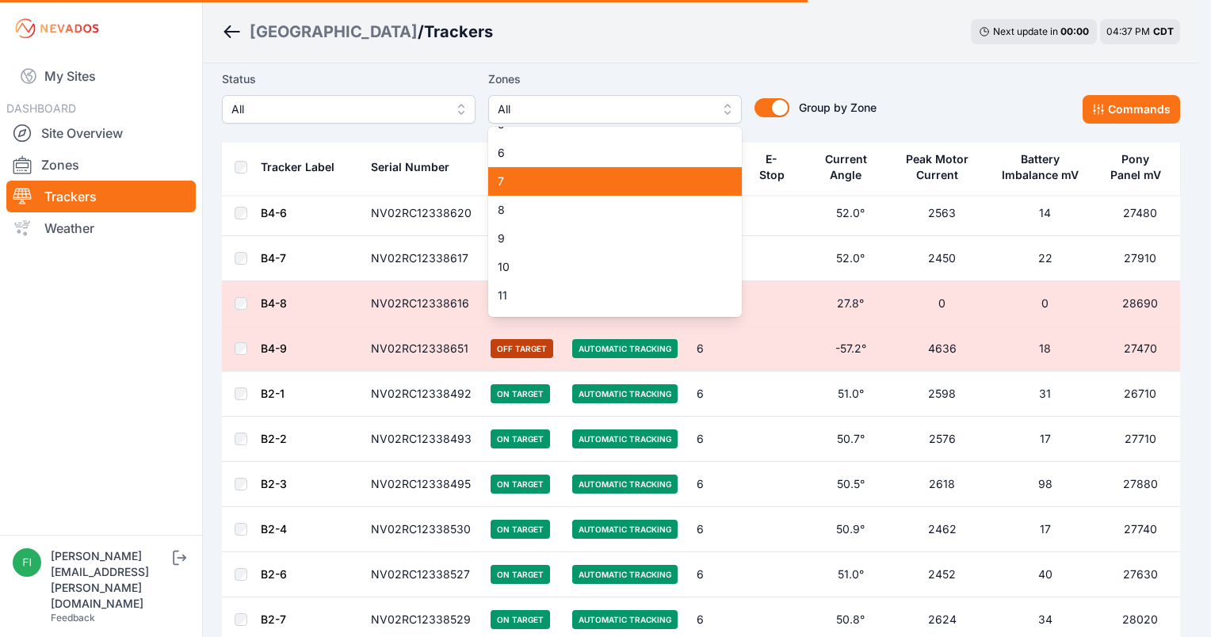
click at [682, 185] on span "7" at bounding box center [606, 182] width 216 height 16
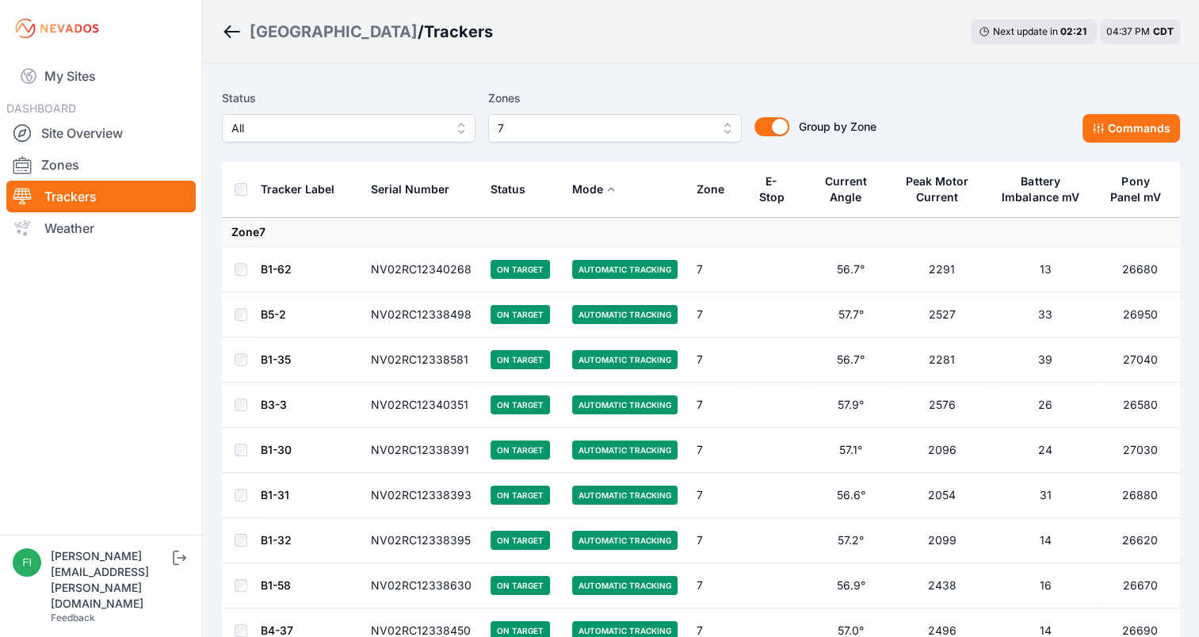
click at [743, 82] on div "Status All Zones 7 Group by Zone Group by Zone Commands" at bounding box center [701, 121] width 958 height 79
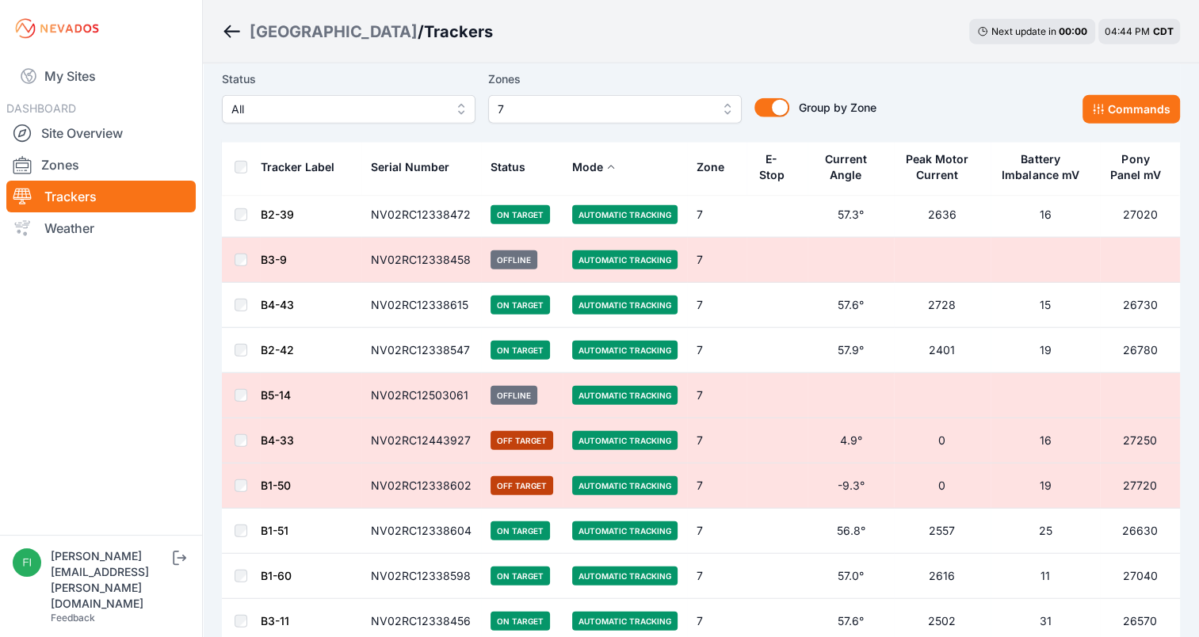
scroll to position [3836, 0]
